Goal: Find specific page/section: Find specific page/section

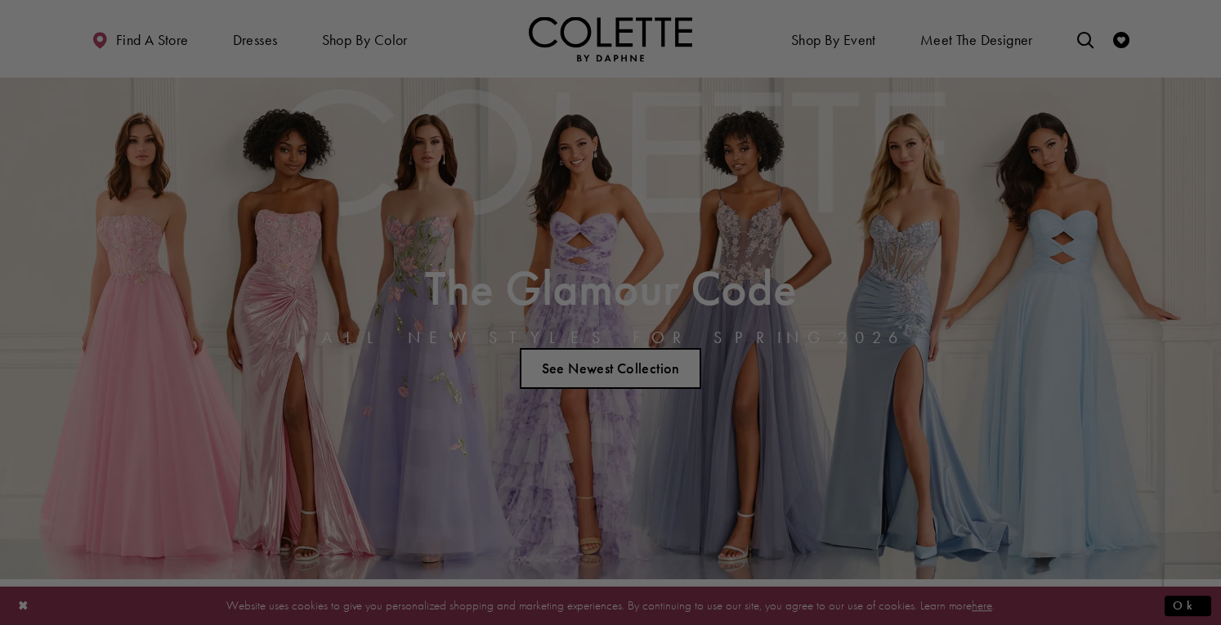
click at [1087, 38] on div at bounding box center [616, 316] width 1233 height 632
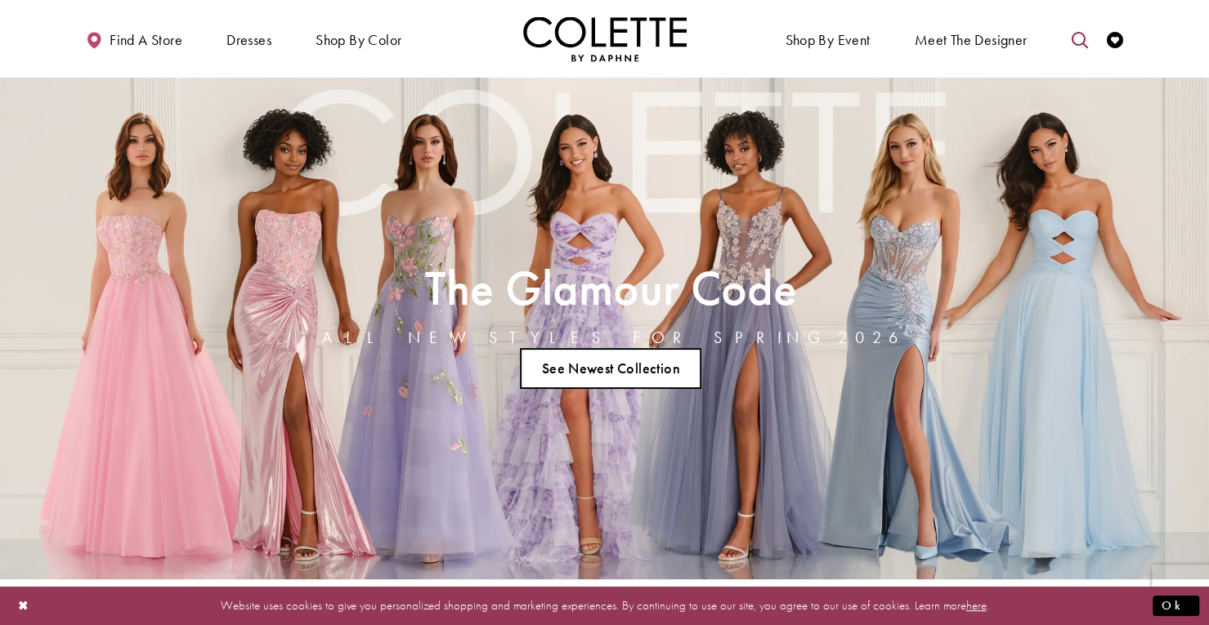
click at [1075, 38] on icon "Toggle search" at bounding box center [1079, 40] width 16 height 16
click at [1008, 34] on input "Search" at bounding box center [995, 40] width 197 height 25
type input "*"
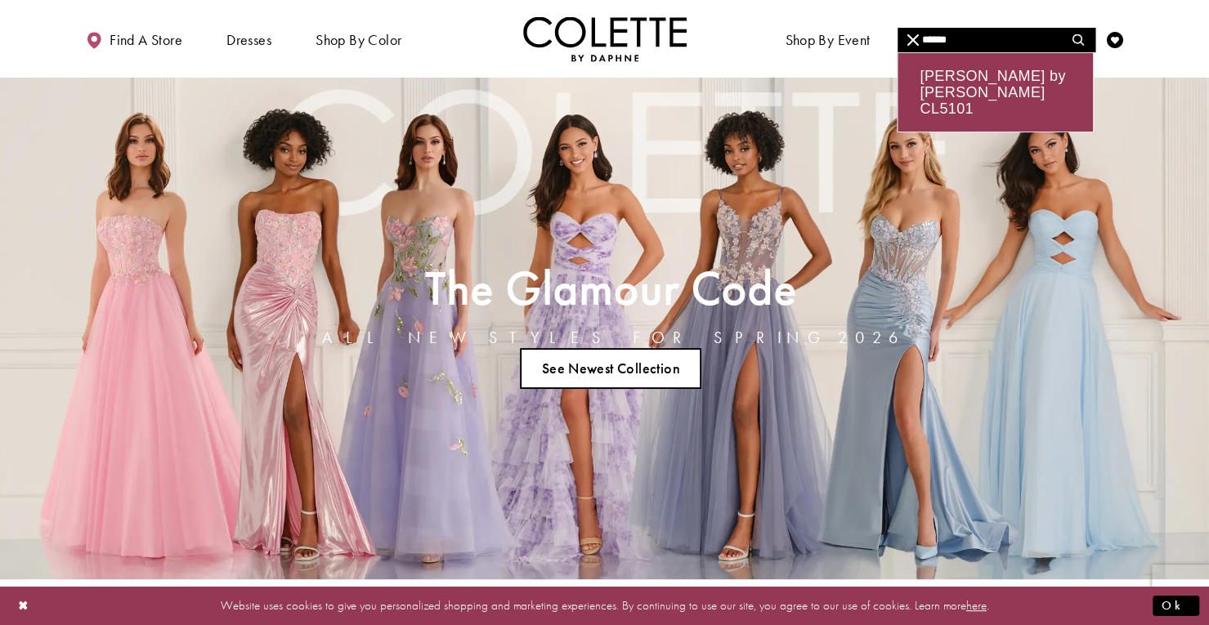
type input "******"
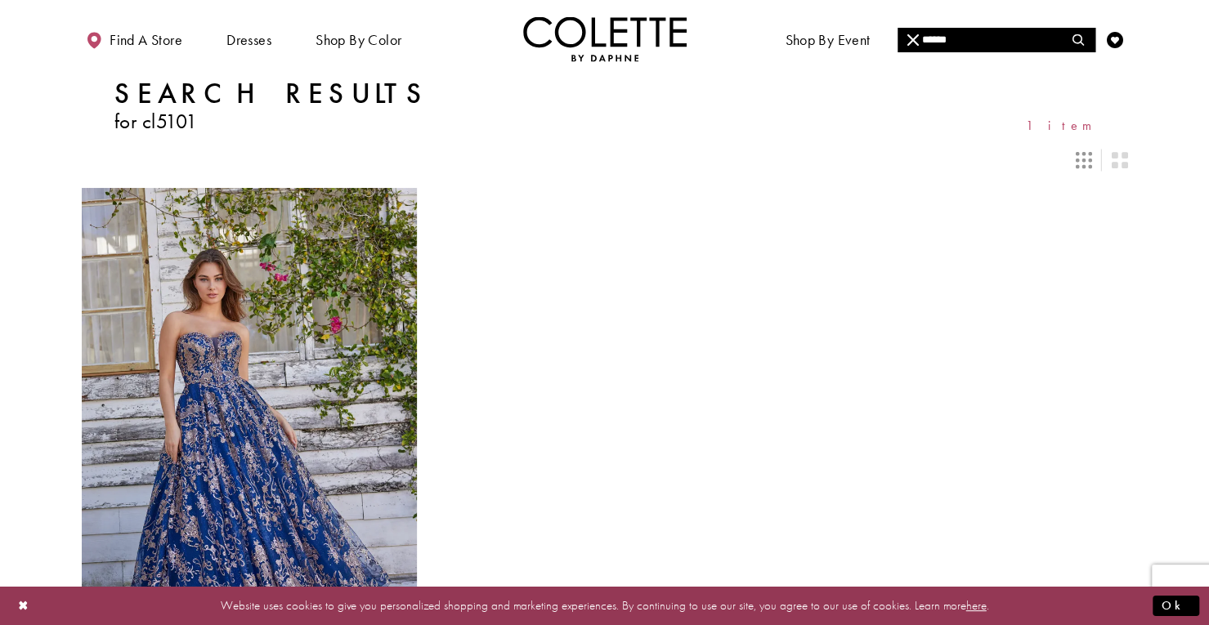
scroll to position [381, 0]
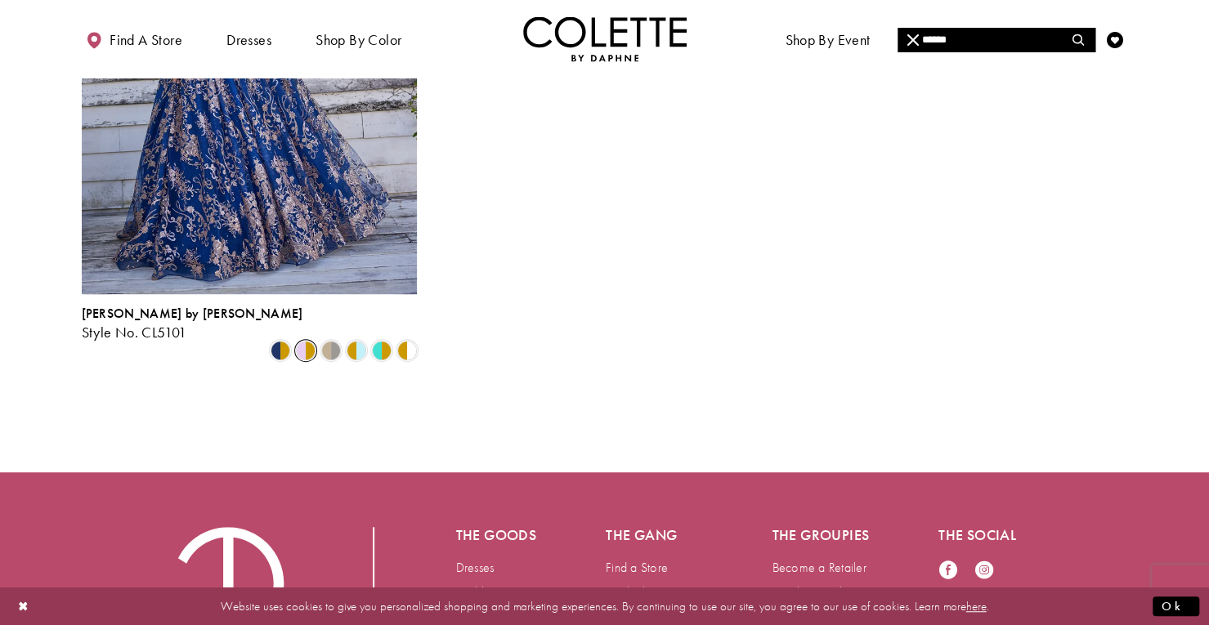
click at [302, 341] on span "Product List" at bounding box center [306, 351] width 20 height 20
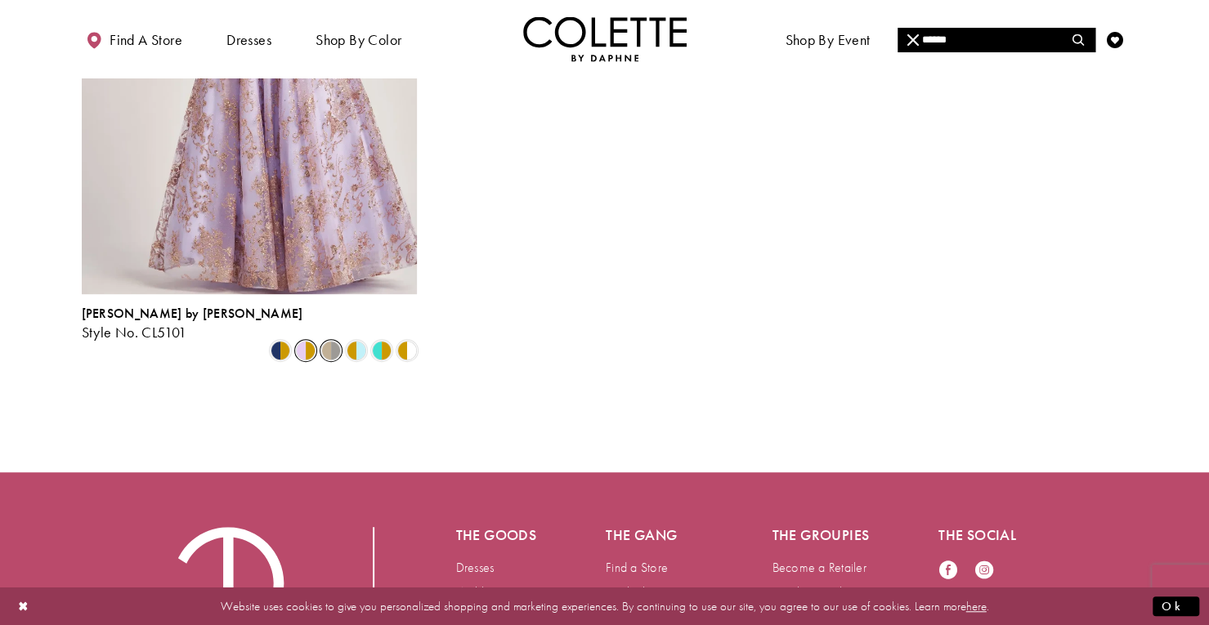
click at [332, 341] on span "Product List" at bounding box center [331, 351] width 20 height 20
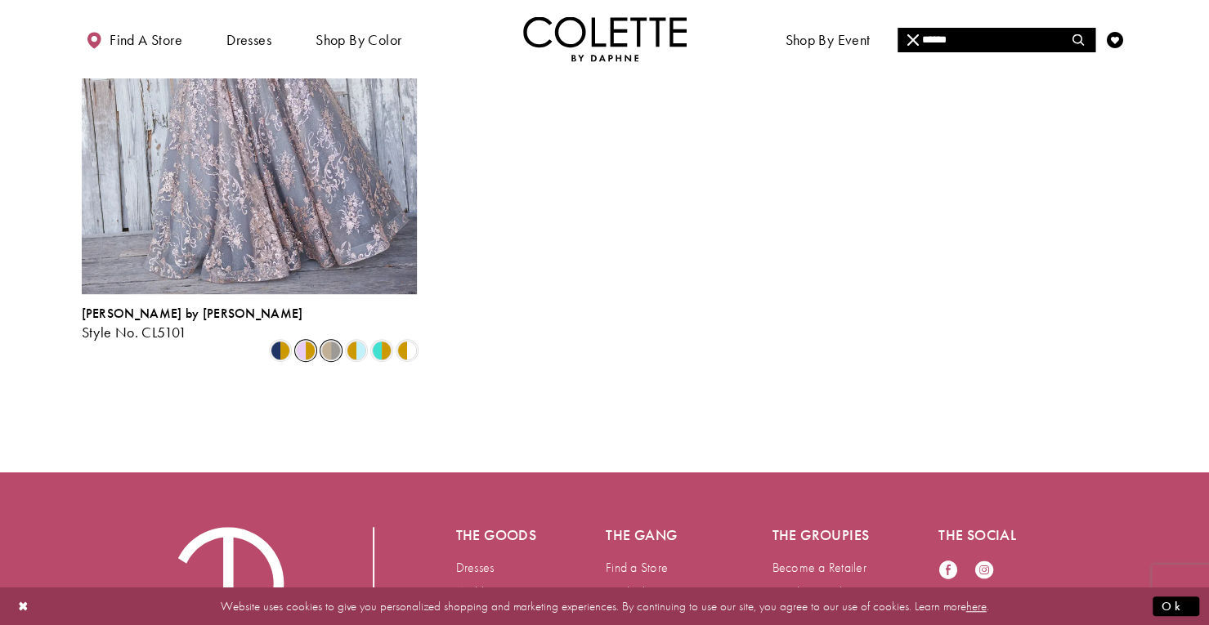
click at [302, 341] on span "Product List" at bounding box center [306, 351] width 20 height 20
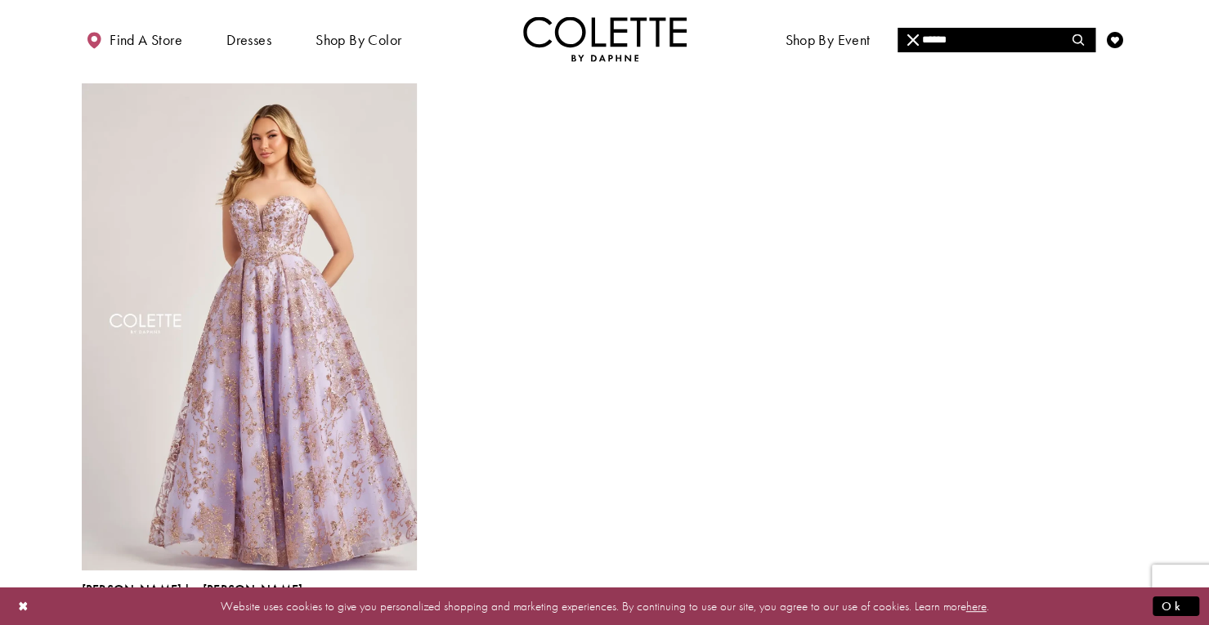
scroll to position [101, 0]
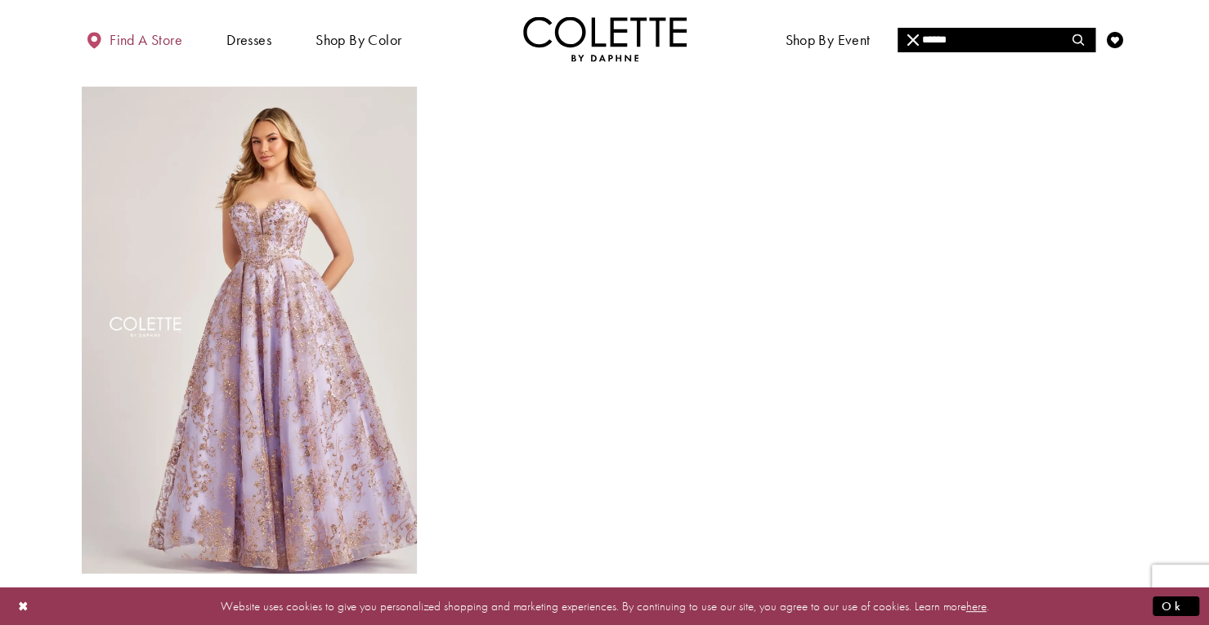
click at [157, 39] on span "Find a store" at bounding box center [146, 40] width 73 height 16
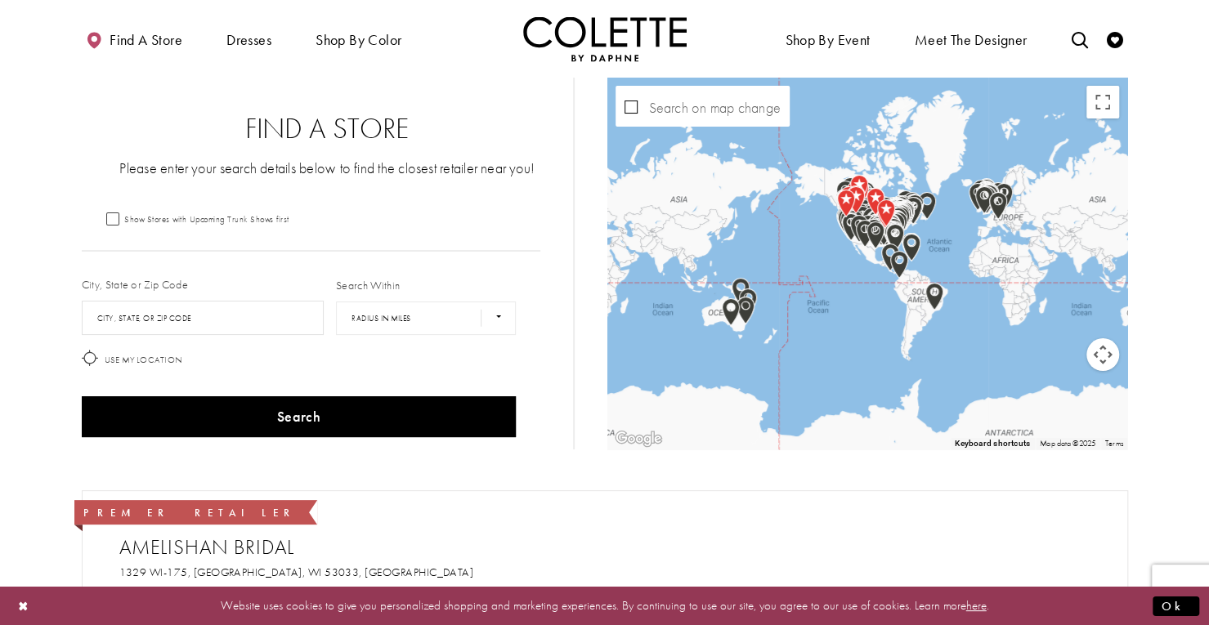
click at [635, 117] on div "Search on map change" at bounding box center [702, 106] width 174 height 41
click at [883, 264] on div "Map with store locations" at bounding box center [1127, 264] width 520 height 0
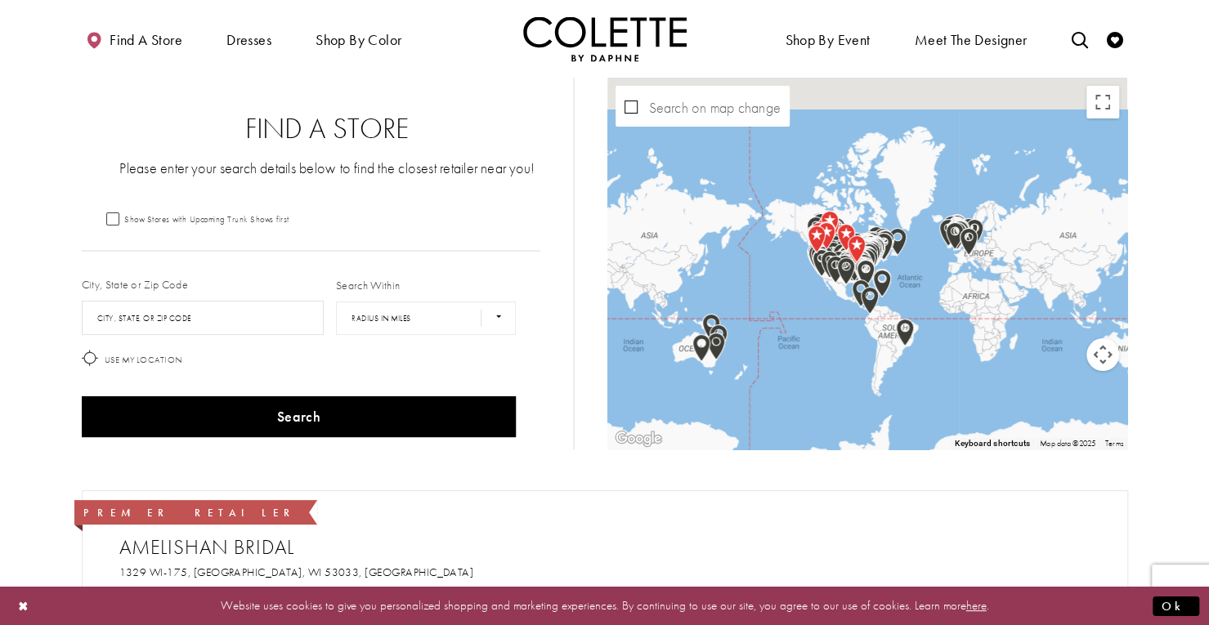
click at [838, 246] on img "Map with store locations" at bounding box center [845, 237] width 31 height 41
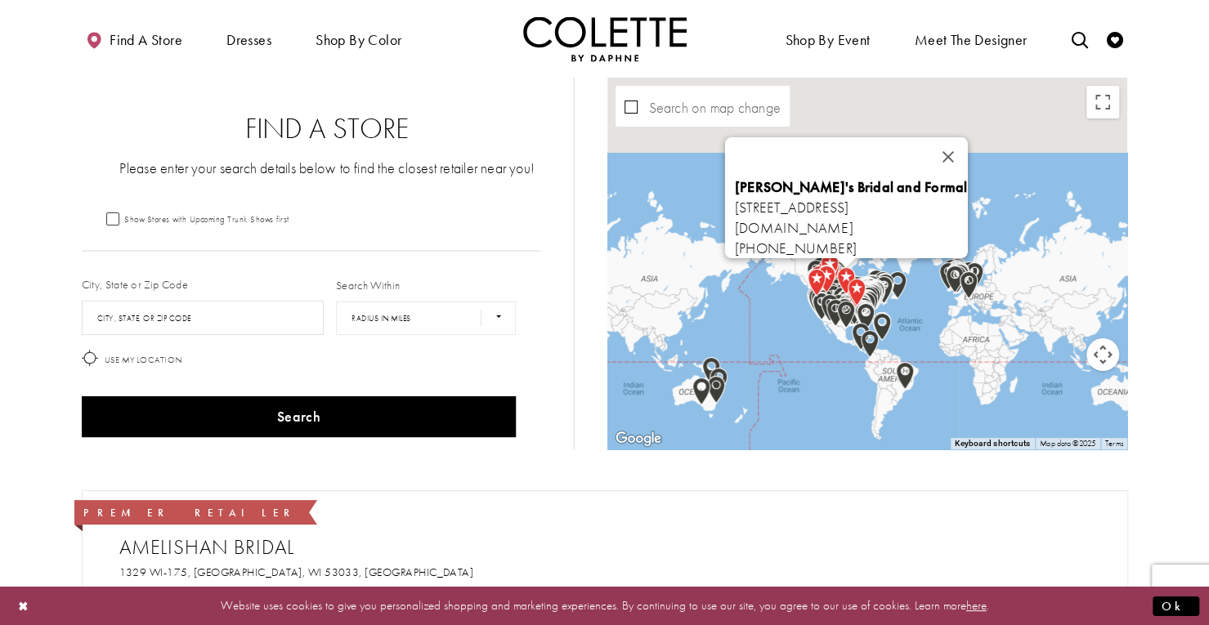
click at [1103, 359] on button "Map camera controls" at bounding box center [1102, 354] width 33 height 33
click at [1102, 357] on button "Map camera controls" at bounding box center [1102, 354] width 33 height 33
click at [1099, 357] on button "Map camera controls" at bounding box center [1102, 354] width 33 height 33
click at [1052, 306] on button "Zoom in" at bounding box center [1061, 313] width 33 height 33
click at [1054, 306] on button "Zoom in" at bounding box center [1061, 313] width 33 height 33
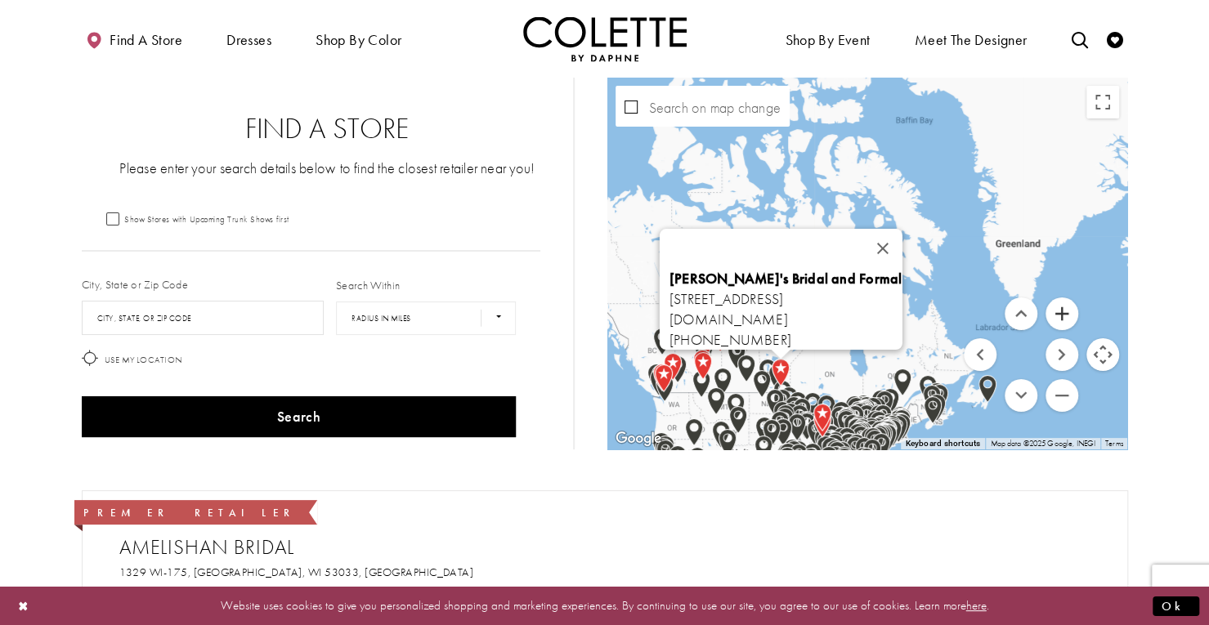
click at [1066, 316] on button "Zoom in" at bounding box center [1061, 313] width 33 height 33
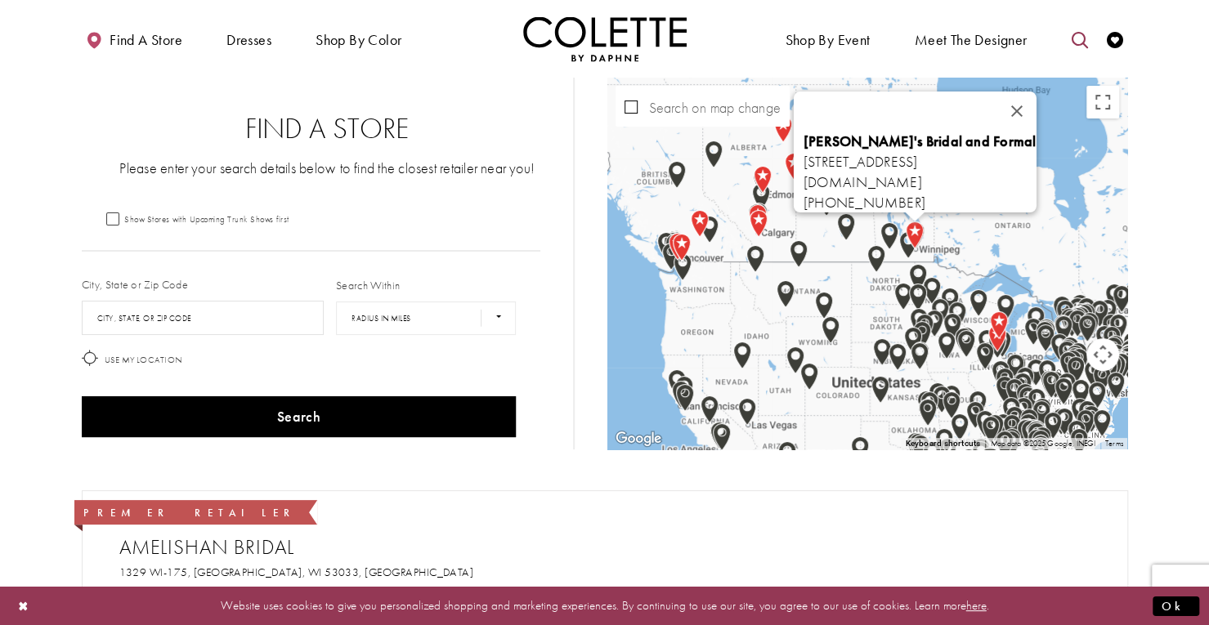
drag, startPoint x: 865, startPoint y: 289, endPoint x: 1085, endPoint y: 27, distance: 342.2
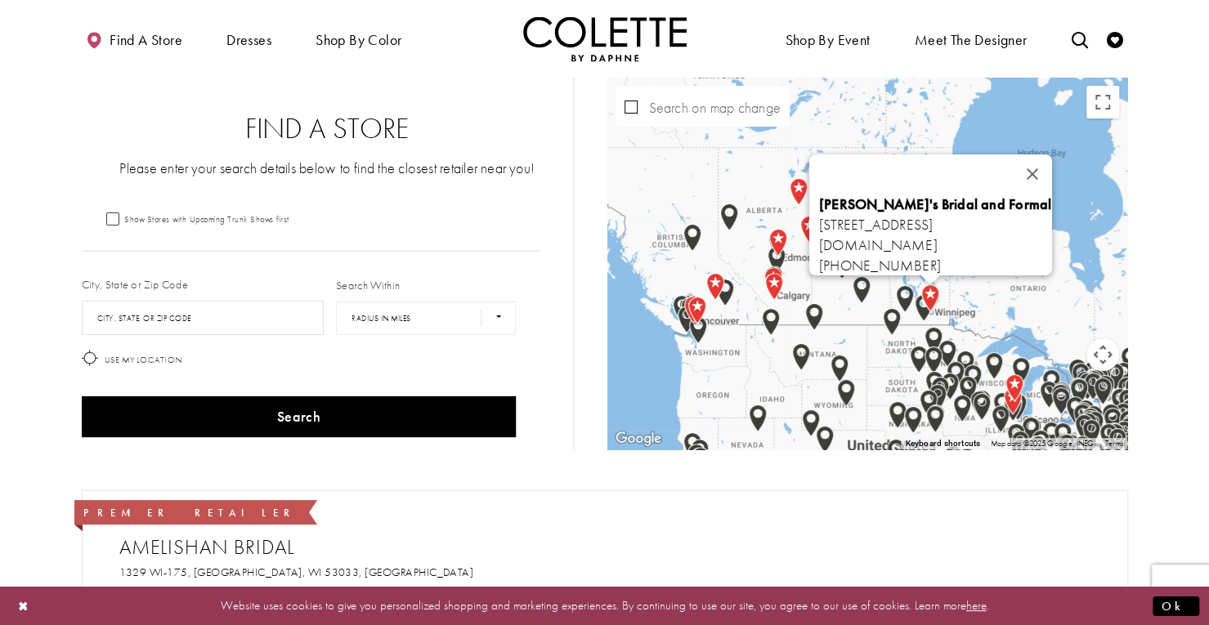
drag, startPoint x: 868, startPoint y: 293, endPoint x: 885, endPoint y: 361, distance: 70.0
click at [885, 361] on div "[PERSON_NAME]'s Bridal and Formal [STREET_ADDRESS] [DOMAIN_NAME] [PHONE_NUMBER]" at bounding box center [867, 264] width 520 height 372
click at [1052, 158] on button "Close" at bounding box center [1031, 173] width 39 height 39
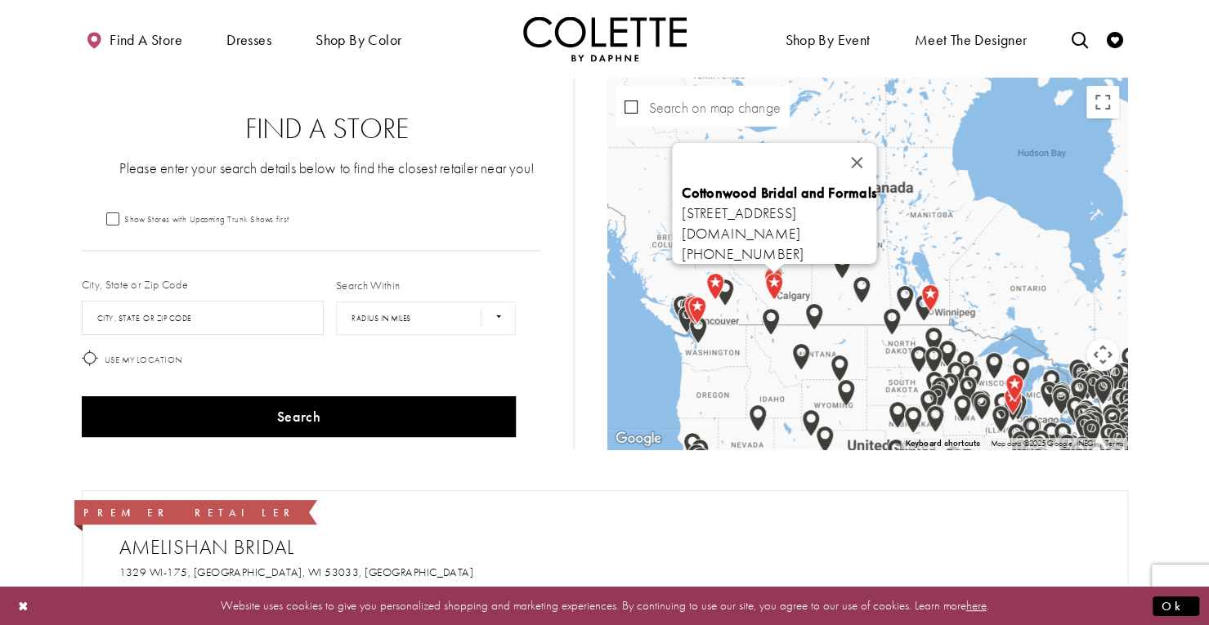
click at [774, 282] on img "Map with store locations" at bounding box center [773, 286] width 31 height 41
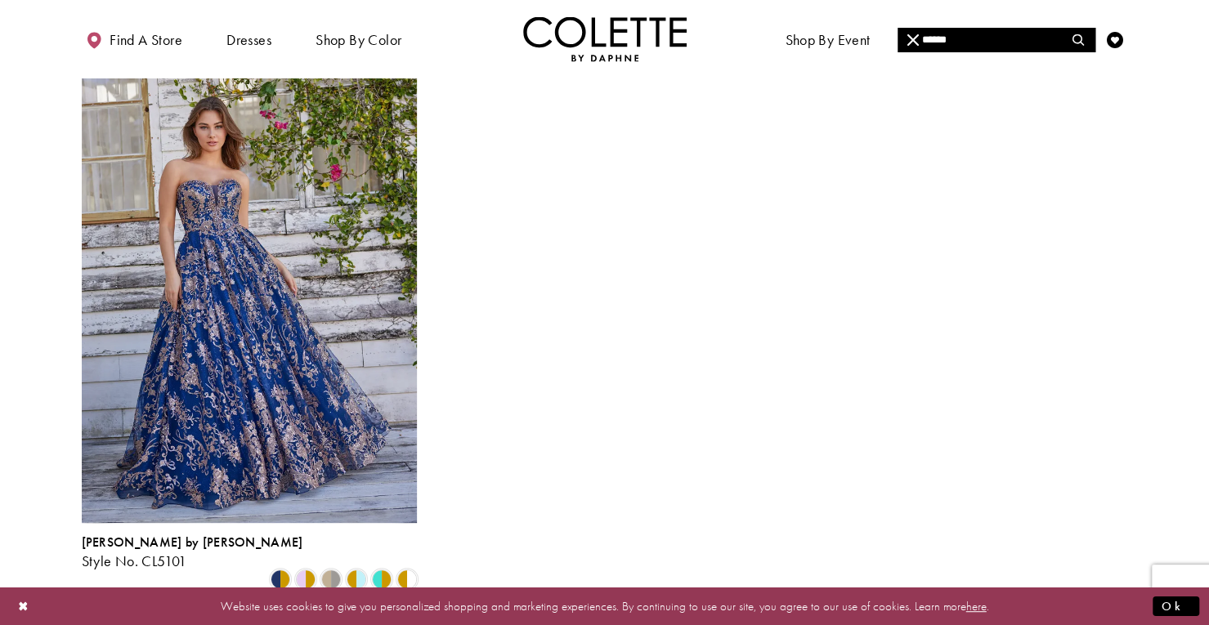
scroll to position [235, 0]
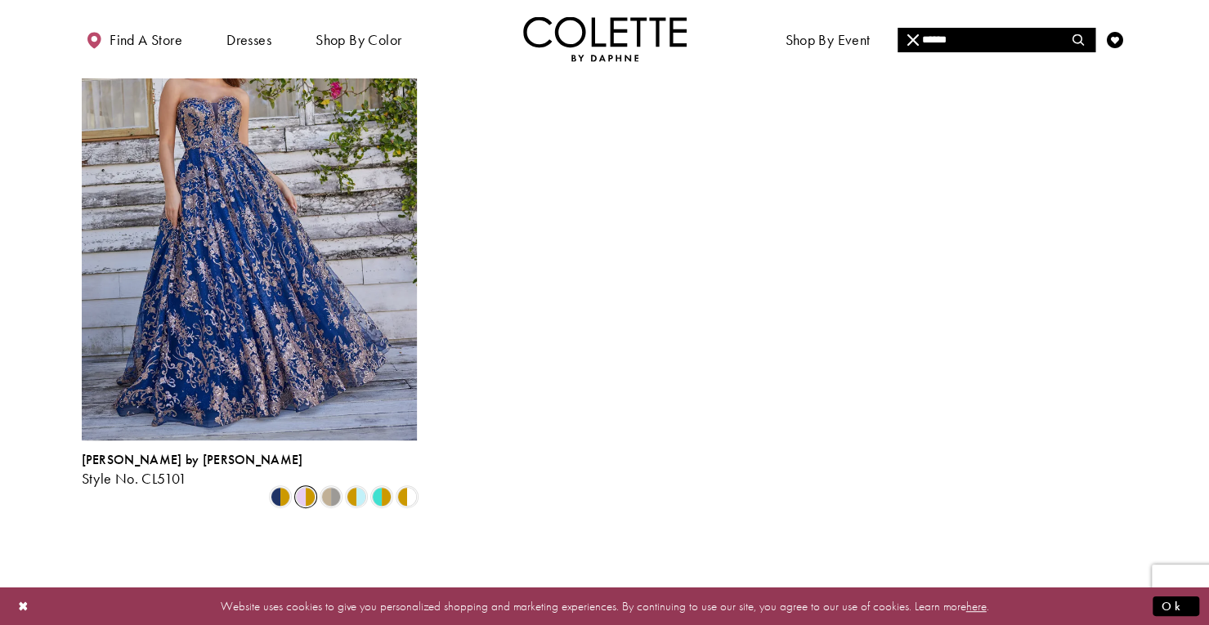
click at [304, 487] on span "Product List" at bounding box center [306, 497] width 20 height 20
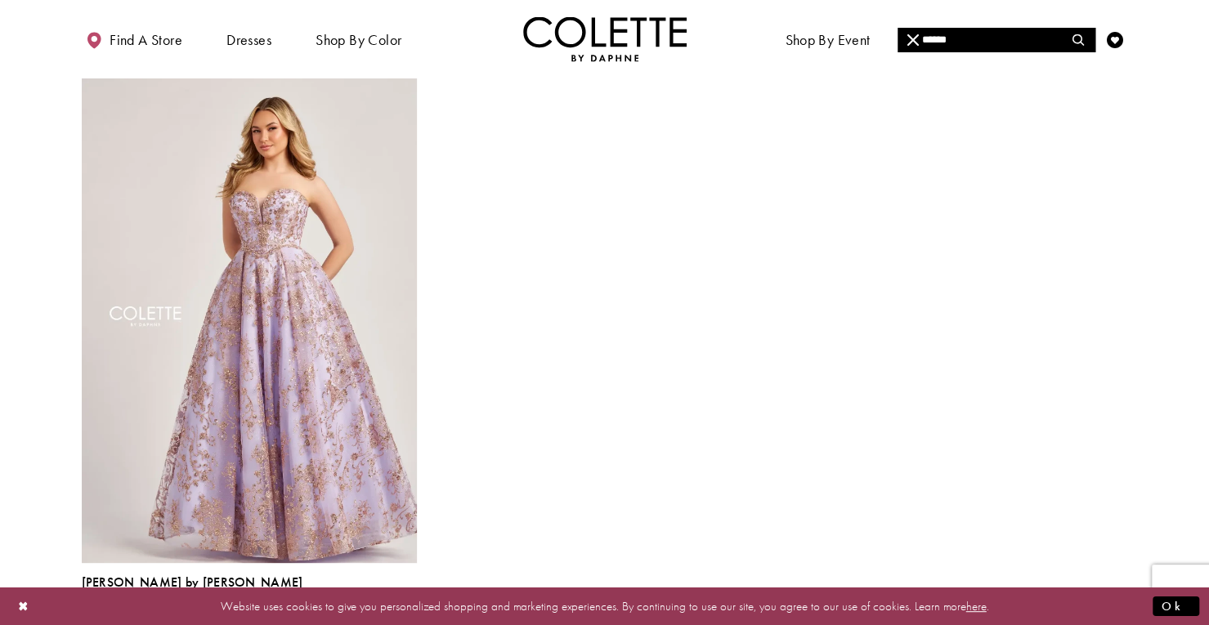
scroll to position [108, 0]
